Goal: Task Accomplishment & Management: Use online tool/utility

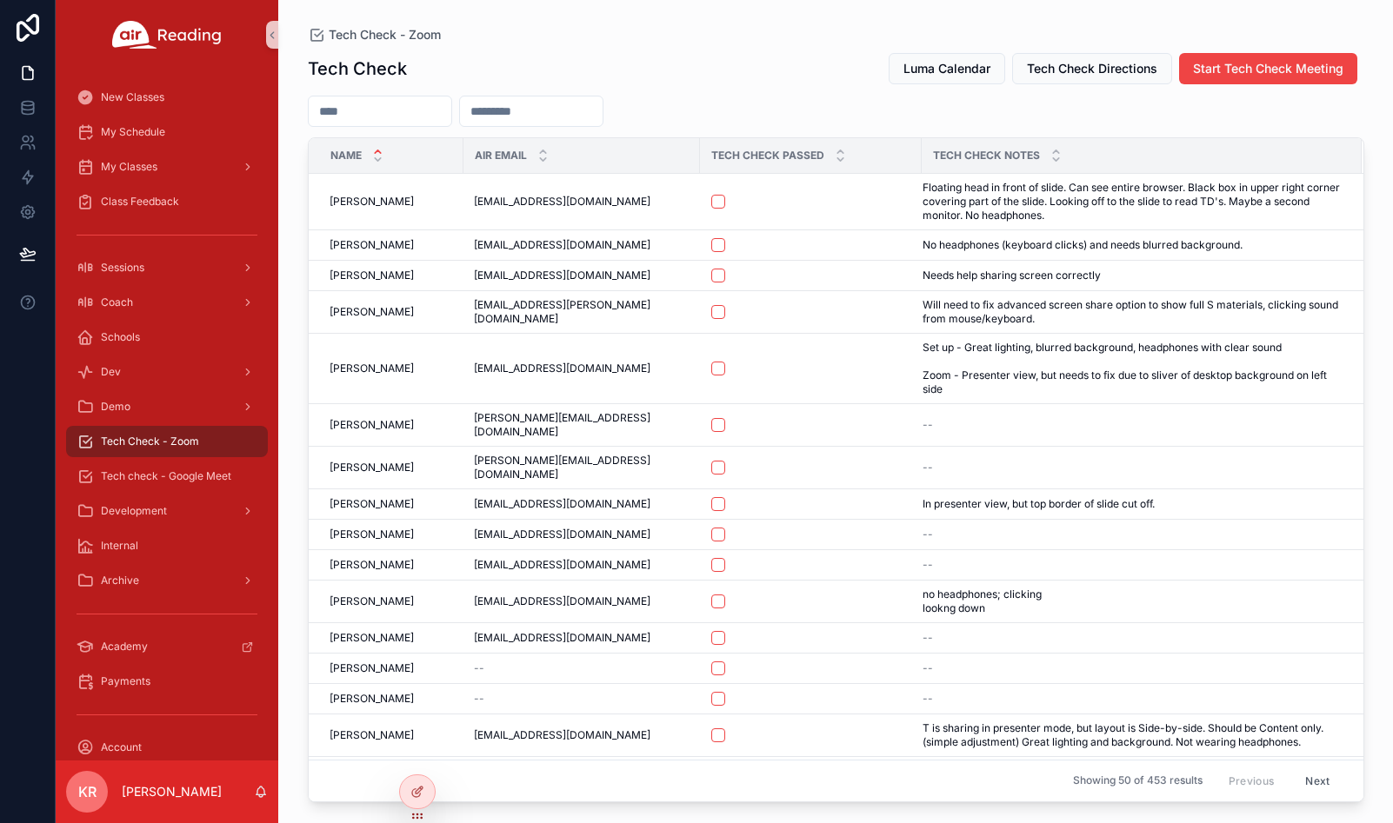
click at [451, 116] on input "scrollable content" at bounding box center [380, 111] width 143 height 24
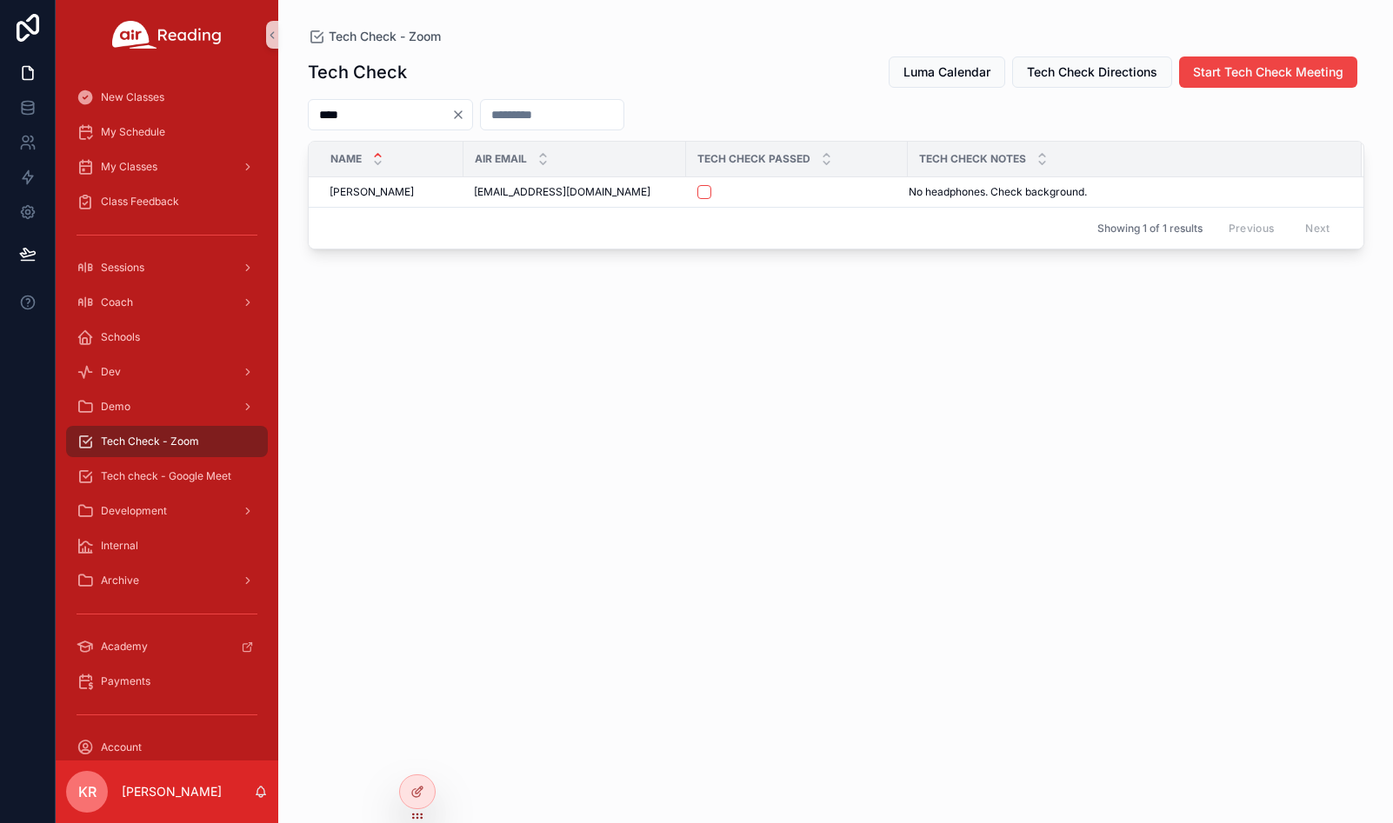
type input "****"
drag, startPoint x: 499, startPoint y: 115, endPoint x: 371, endPoint y: 16, distance: 161.7
click at [465, 115] on icon "Clear" at bounding box center [458, 115] width 14 height 14
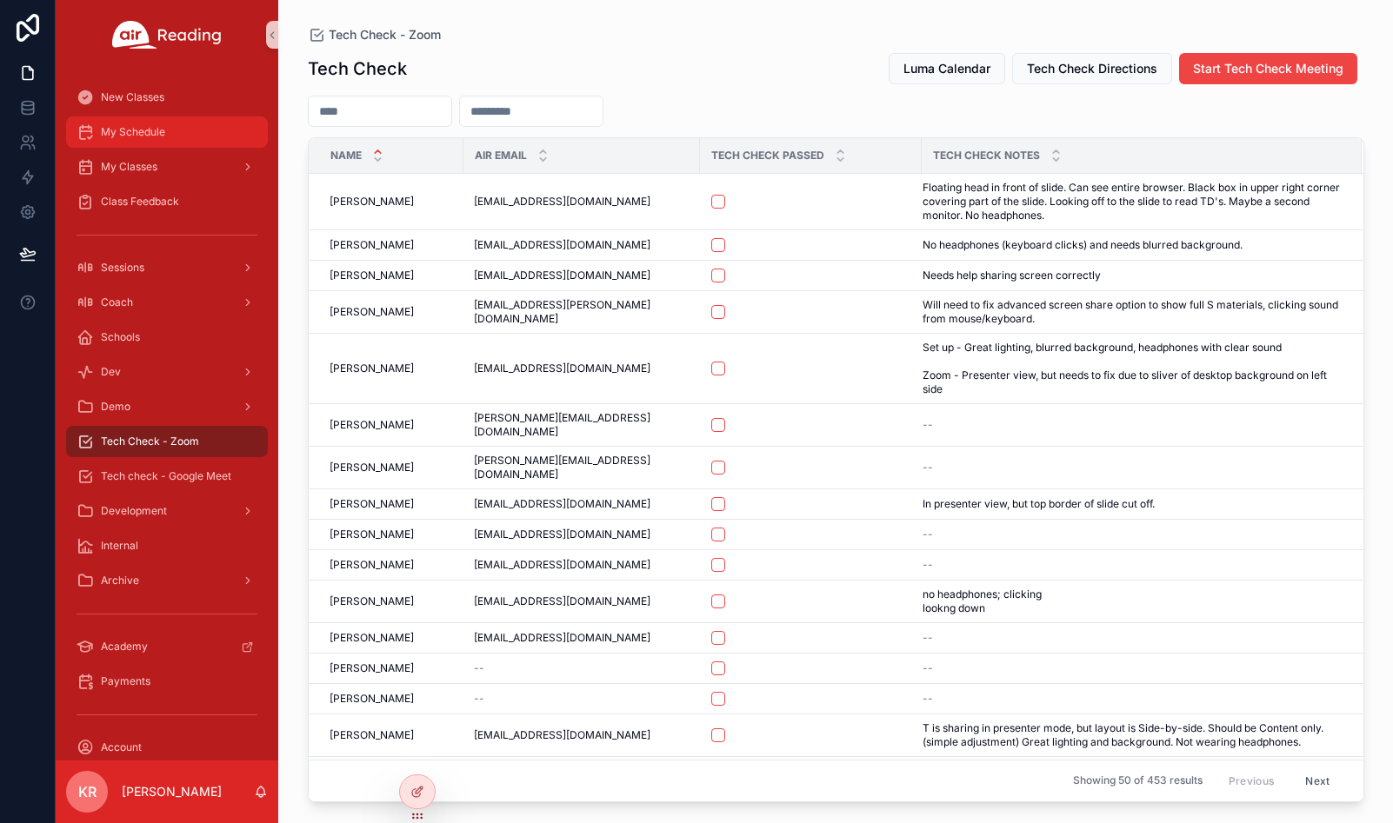
click at [147, 138] on span "My Schedule" at bounding box center [133, 132] width 64 height 14
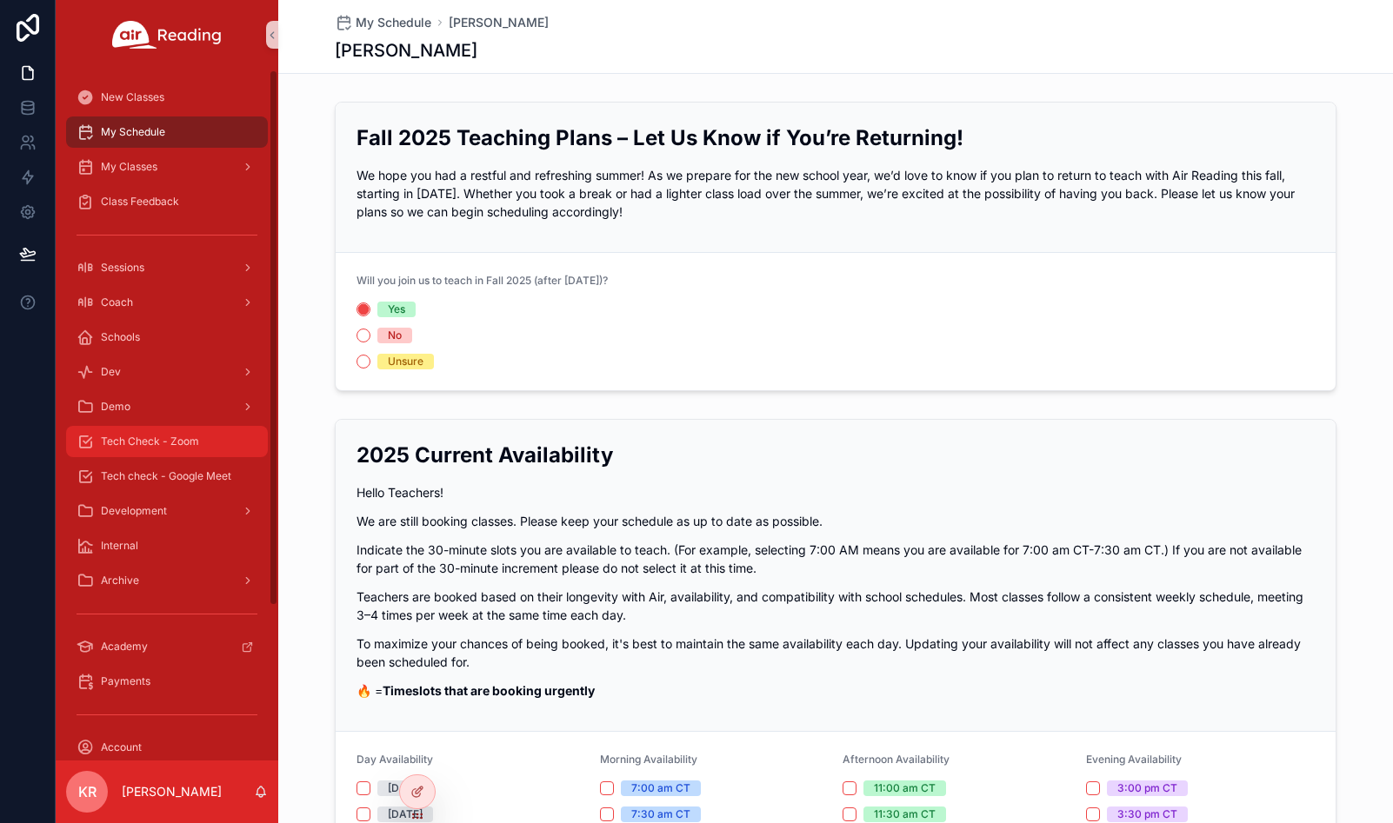
click at [191, 440] on span "Tech Check - Zoom" at bounding box center [150, 442] width 98 height 14
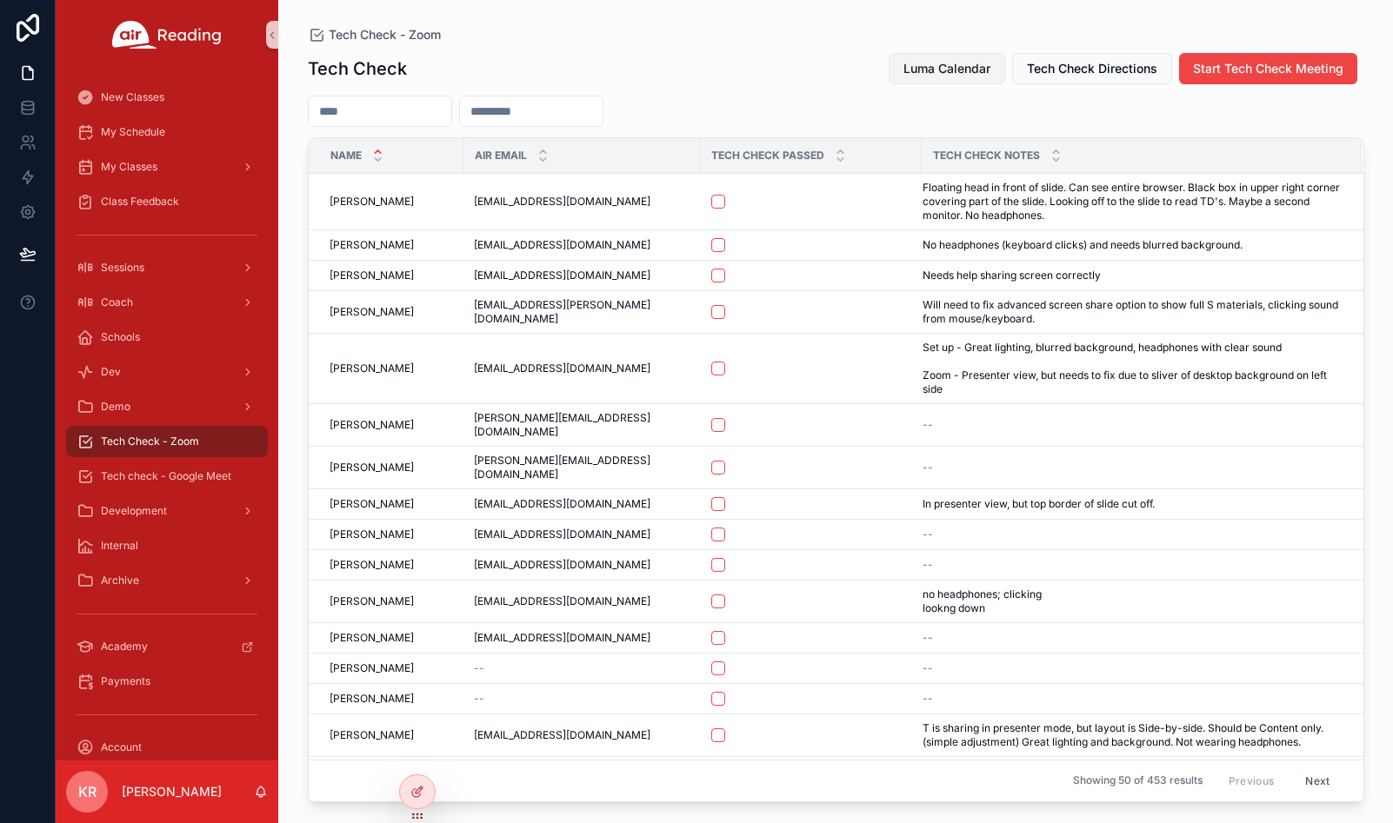
click at [934, 73] on span "Luma Calendar" at bounding box center [946, 68] width 87 height 17
click at [963, 69] on span "Luma Calendar" at bounding box center [946, 68] width 87 height 17
